Goal: Task Accomplishment & Management: Complete application form

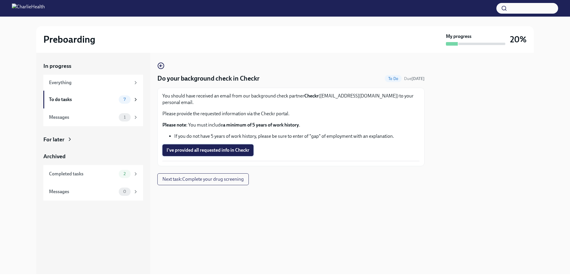
click at [188, 147] on span "I've provided all requested info in Checkr" at bounding box center [207, 150] width 83 height 6
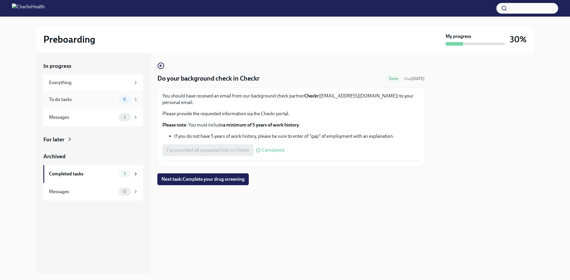
click at [85, 101] on div "To do tasks" at bounding box center [82, 99] width 67 height 7
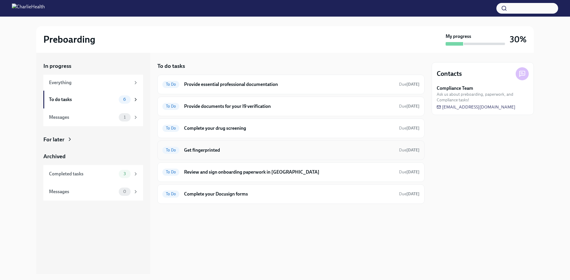
click at [215, 151] on h6 "Get fingerprinted" at bounding box center [289, 150] width 210 height 7
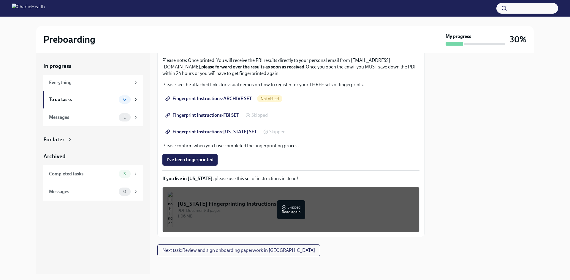
scroll to position [66, 0]
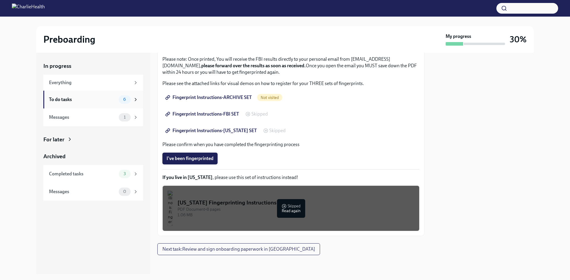
click at [63, 96] on div "To do tasks 6" at bounding box center [93, 100] width 89 height 8
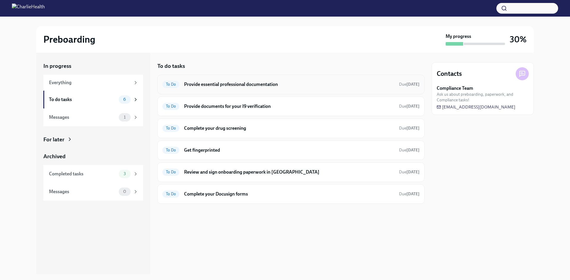
click at [217, 88] on h6 "Provide essential professional documentation" at bounding box center [289, 84] width 210 height 7
click at [216, 109] on h6 "Provide documents for your I9 verification" at bounding box center [289, 106] width 210 height 7
click at [217, 133] on div "To Do Complete your drug screening Due [DATE]" at bounding box center [290, 129] width 267 height 20
click at [216, 131] on h6 "Complete your drug screening" at bounding box center [289, 128] width 210 height 7
click at [231, 147] on h6 "Get fingerprinted" at bounding box center [289, 150] width 210 height 7
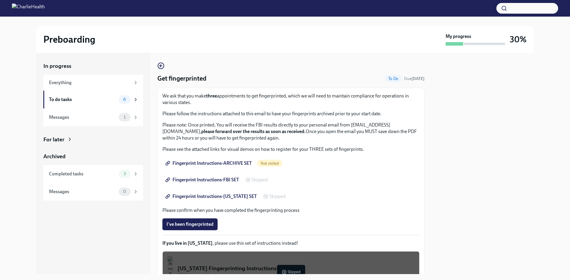
click at [221, 161] on span "Fingerprint Instructions-ARCHIVE SET" at bounding box center [208, 164] width 85 height 6
click at [213, 180] on span "Fingerprint Instructions-FBI SET" at bounding box center [202, 180] width 72 height 6
